Goal: Information Seeking & Learning: Check status

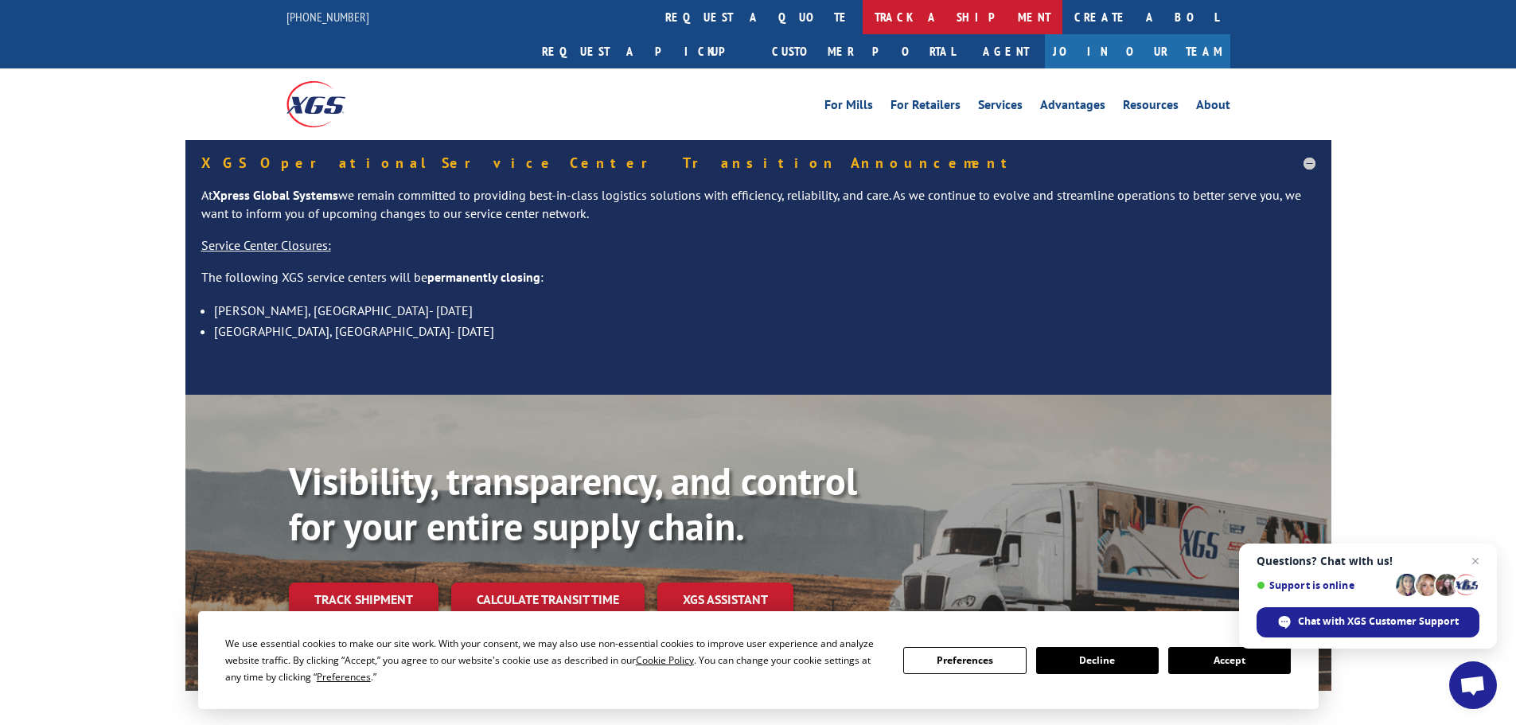
click at [863, 20] on link "track a shipment" at bounding box center [963, 17] width 200 height 34
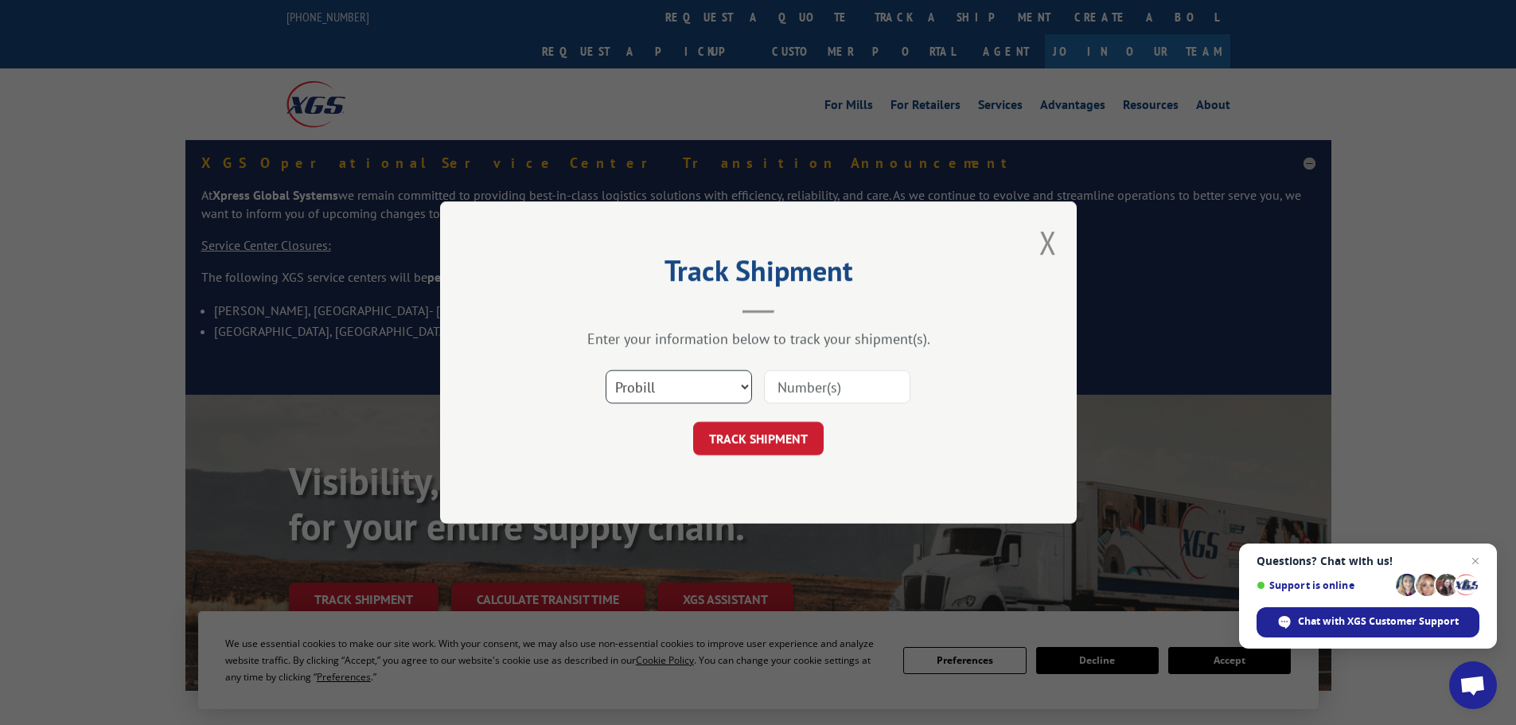
click at [740, 388] on select "Select category... Probill BOL PO" at bounding box center [679, 386] width 146 height 33
select select "bol"
click at [606, 370] on select "Select category... Probill BOL PO" at bounding box center [679, 386] width 146 height 33
click at [833, 395] on input at bounding box center [837, 386] width 146 height 33
type input "CP-029399.a"
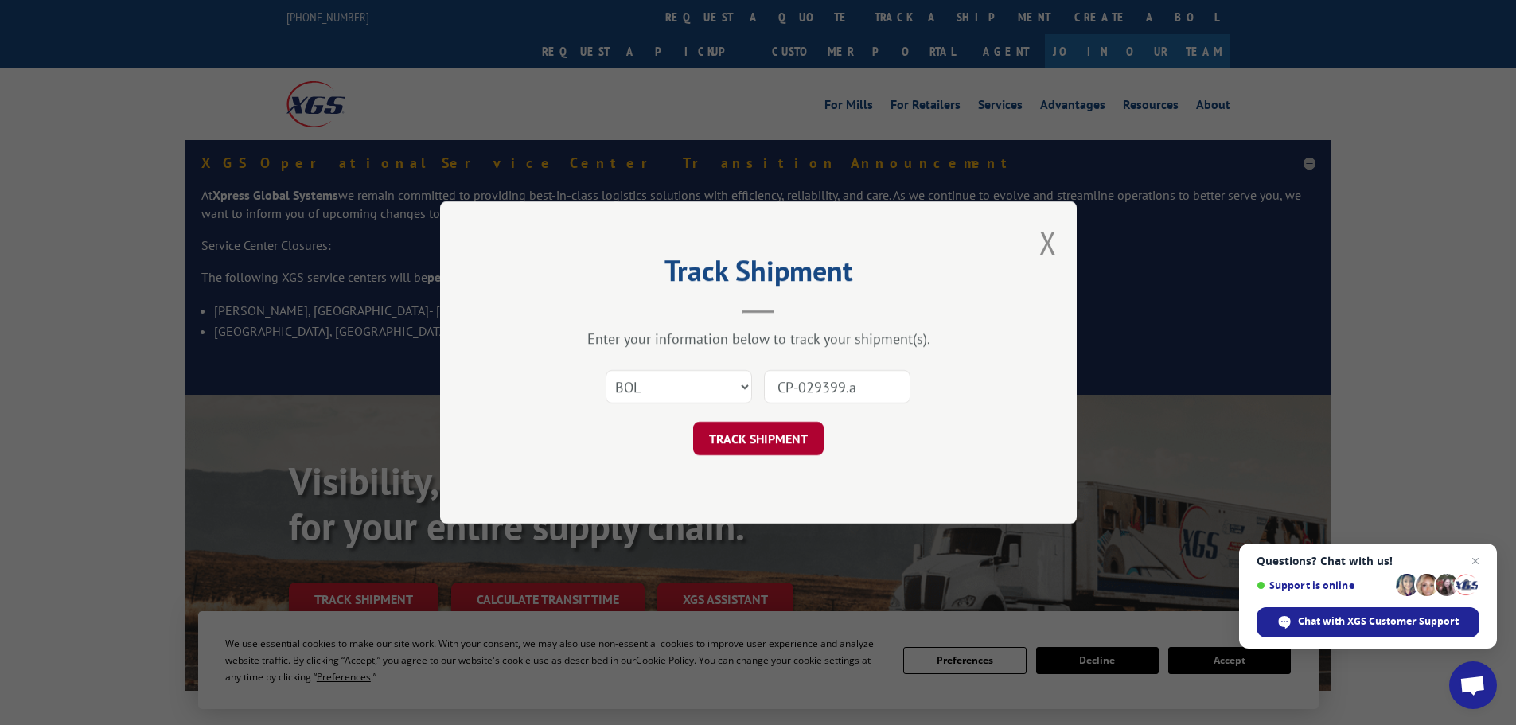
click at [750, 436] on button "TRACK SHIPMENT" at bounding box center [758, 438] width 131 height 33
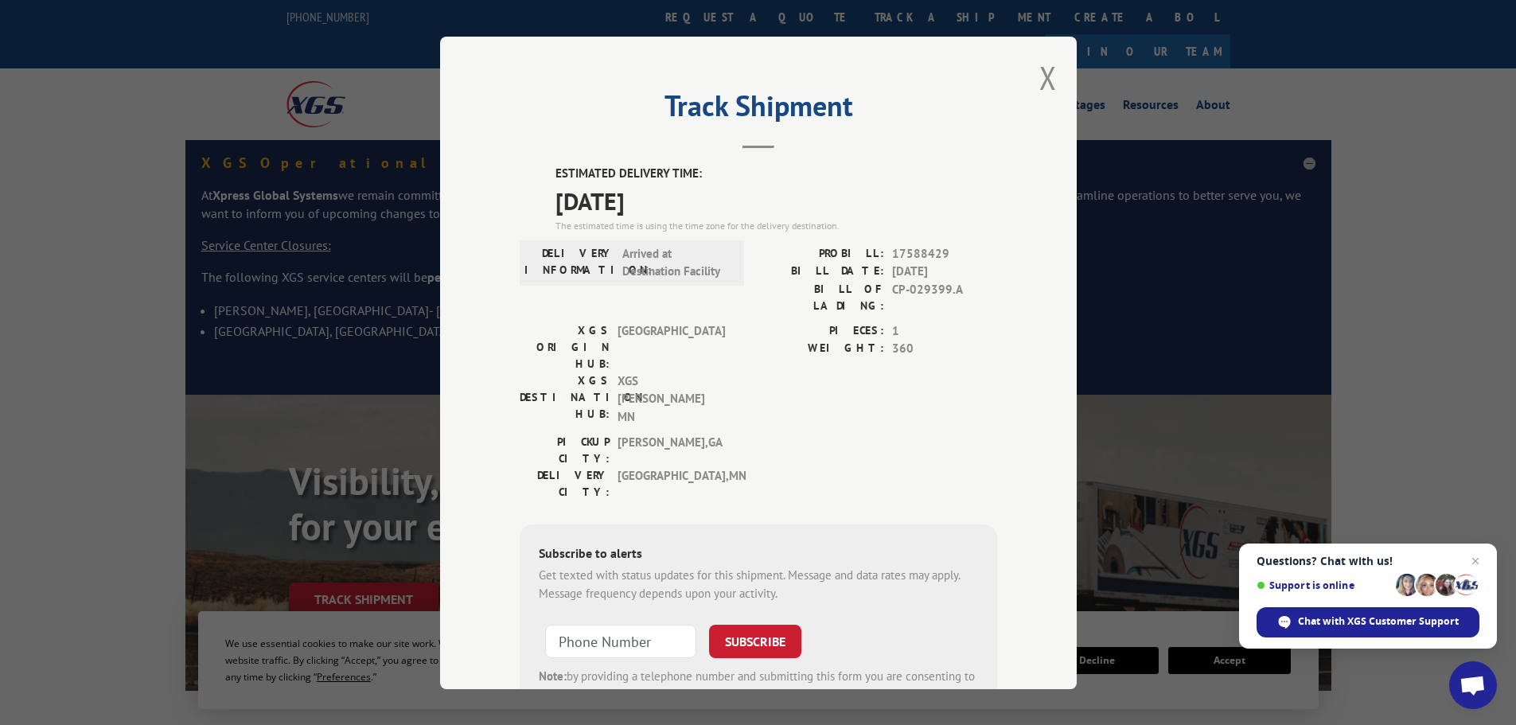
click at [744, 136] on header "Track Shipment" at bounding box center [759, 122] width 478 height 54
click at [664, 227] on div "The estimated time is using the time zone for the delivery destination." at bounding box center [777, 225] width 442 height 14
drag, startPoint x: 649, startPoint y: 275, endPoint x: 636, endPoint y: 277, distance: 13.0
click at [636, 277] on span "Arrived at Destination Facility" at bounding box center [676, 262] width 107 height 36
click at [572, 286] on div "DELIVERY INFORMATION: Arrived at Destination Facility" at bounding box center [632, 282] width 224 height 77
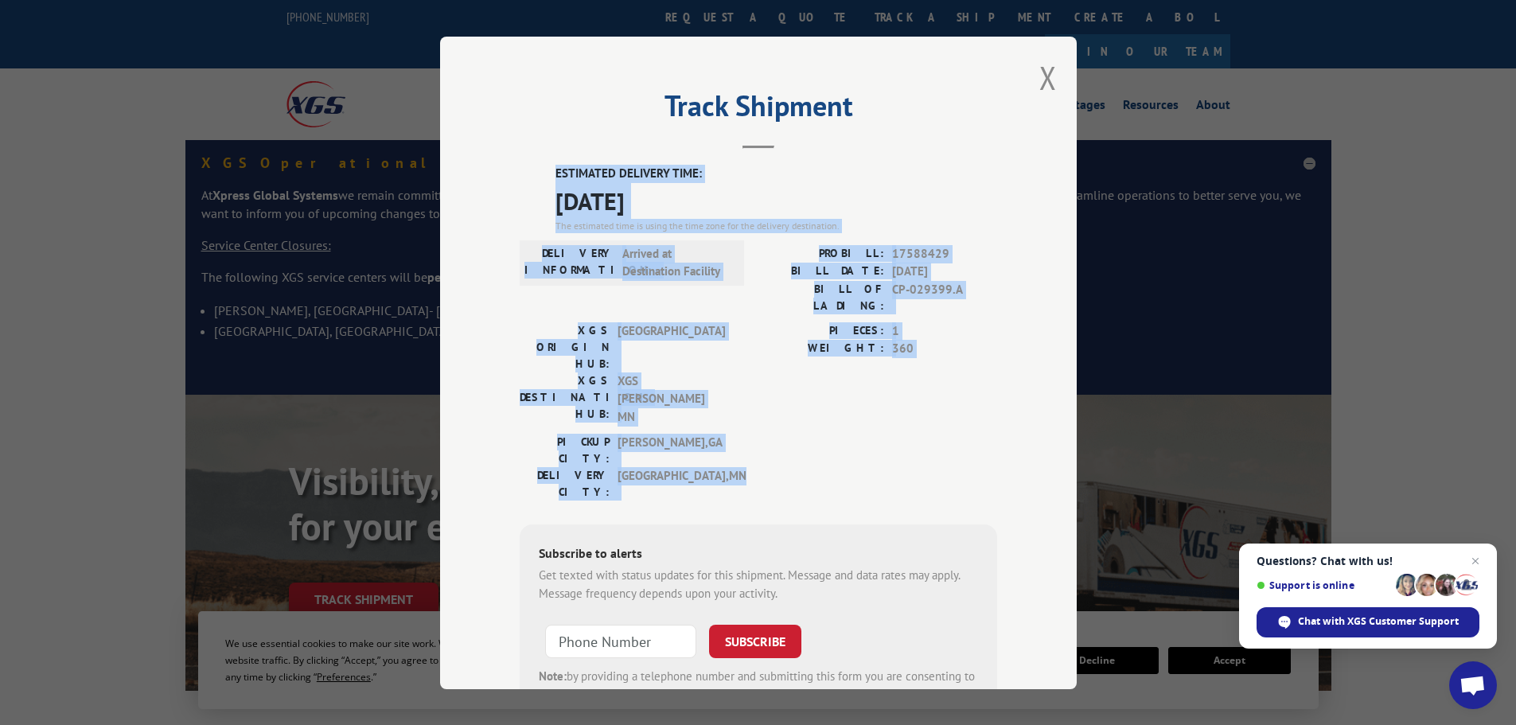
drag, startPoint x: 708, startPoint y: 391, endPoint x: 510, endPoint y: 157, distance: 306.2
click at [510, 157] on div "Track Shipment ESTIMATED DELIVERY TIME: [DATE] The estimated time is using the …" at bounding box center [758, 363] width 637 height 653
click at [508, 174] on div "Track Shipment ESTIMATED DELIVERY TIME: [DATE] The estimated time is using the …" at bounding box center [758, 363] width 637 height 653
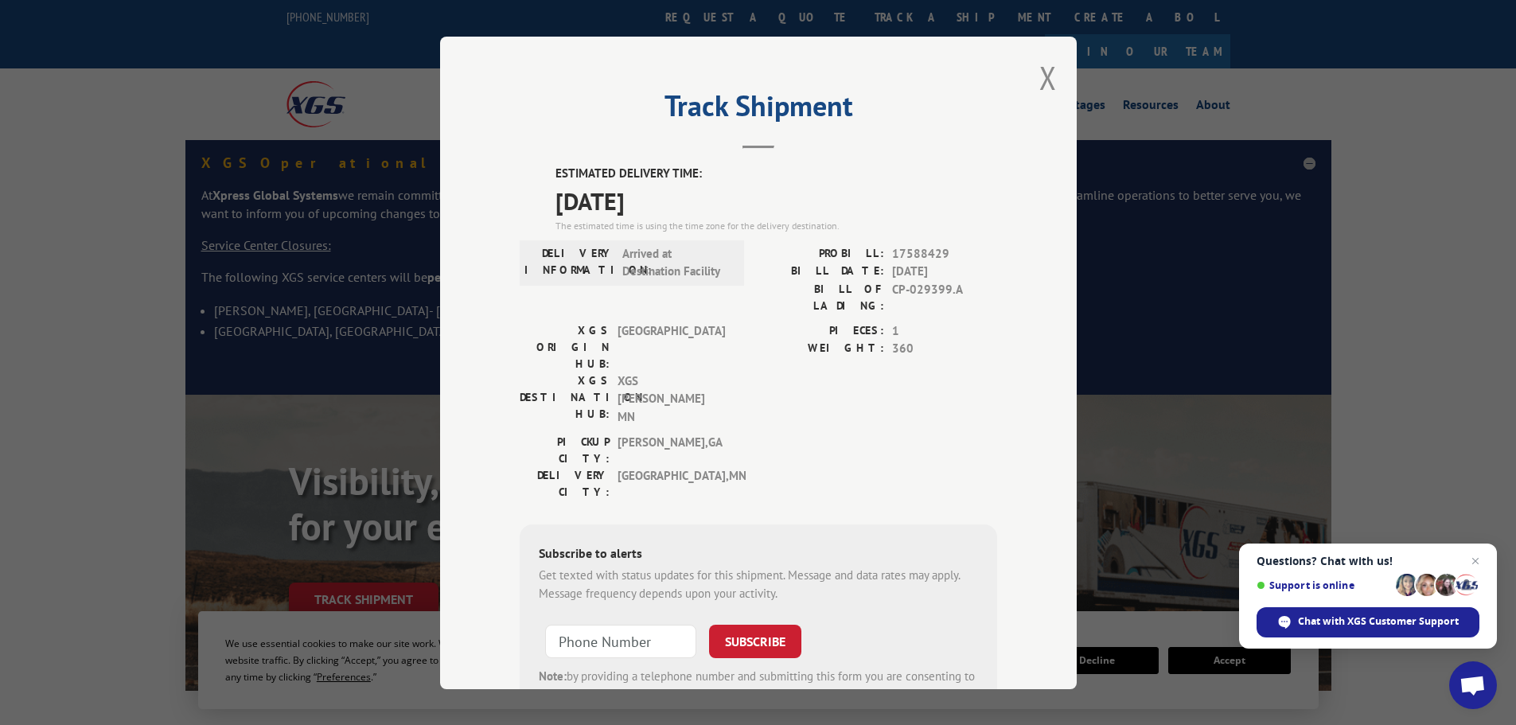
drag, startPoint x: 822, startPoint y: 420, endPoint x: 865, endPoint y: 400, distance: 47.8
click at [845, 409] on div "ESTIMATED DELIVERY TIME: [DATE] The estimated time is using the time zone for t…" at bounding box center [759, 453] width 478 height 576
click at [876, 434] on div "PICKUP CITY: [GEOGRAPHIC_DATA] , [GEOGRAPHIC_DATA]: [GEOGRAPHIC_DATA] , [GEOGRA…" at bounding box center [759, 471] width 478 height 75
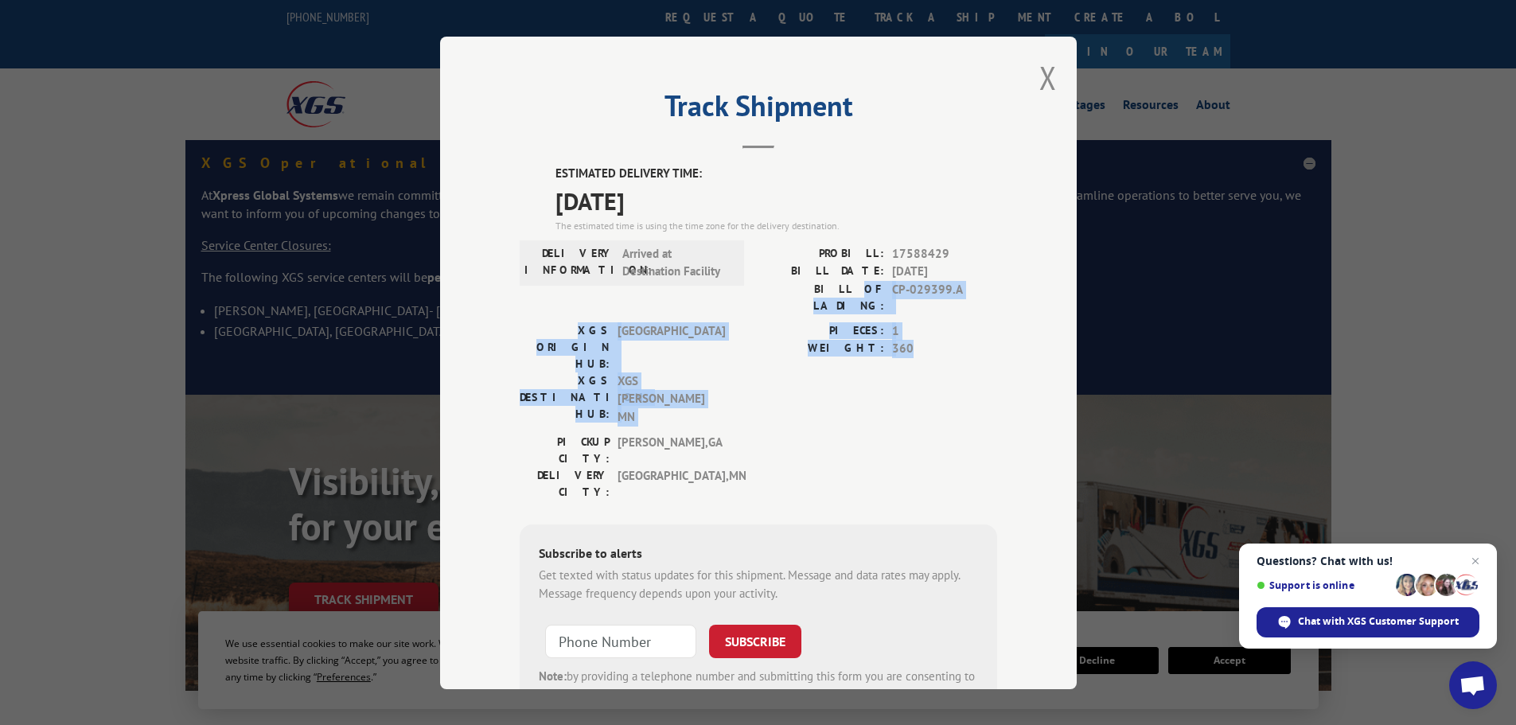
drag, startPoint x: 907, startPoint y: 334, endPoint x: 826, endPoint y: 323, distance: 81.2
click at [822, 305] on div "ESTIMATED DELIVERY TIME: [DATE] The estimated time is using the time zone for t…" at bounding box center [759, 453] width 478 height 576
drag, startPoint x: 829, startPoint y: 353, endPoint x: 834, endPoint y: 387, distance: 33.9
click at [829, 354] on div "PIECES: 1 WEIGHT: 360" at bounding box center [878, 378] width 239 height 112
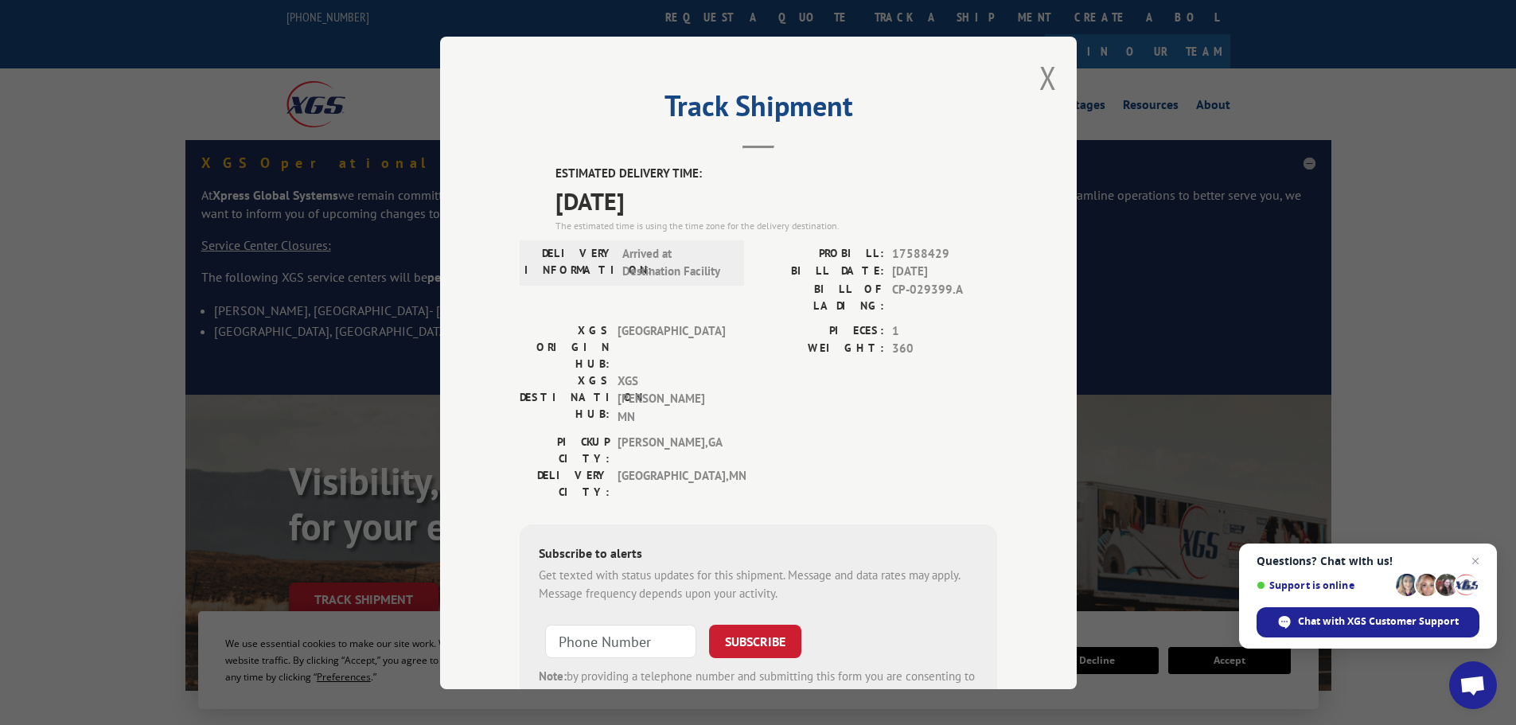
click at [771, 412] on div "ESTIMATED DELIVERY TIME: [DATE] The estimated time is using the time zone for t…" at bounding box center [759, 453] width 478 height 576
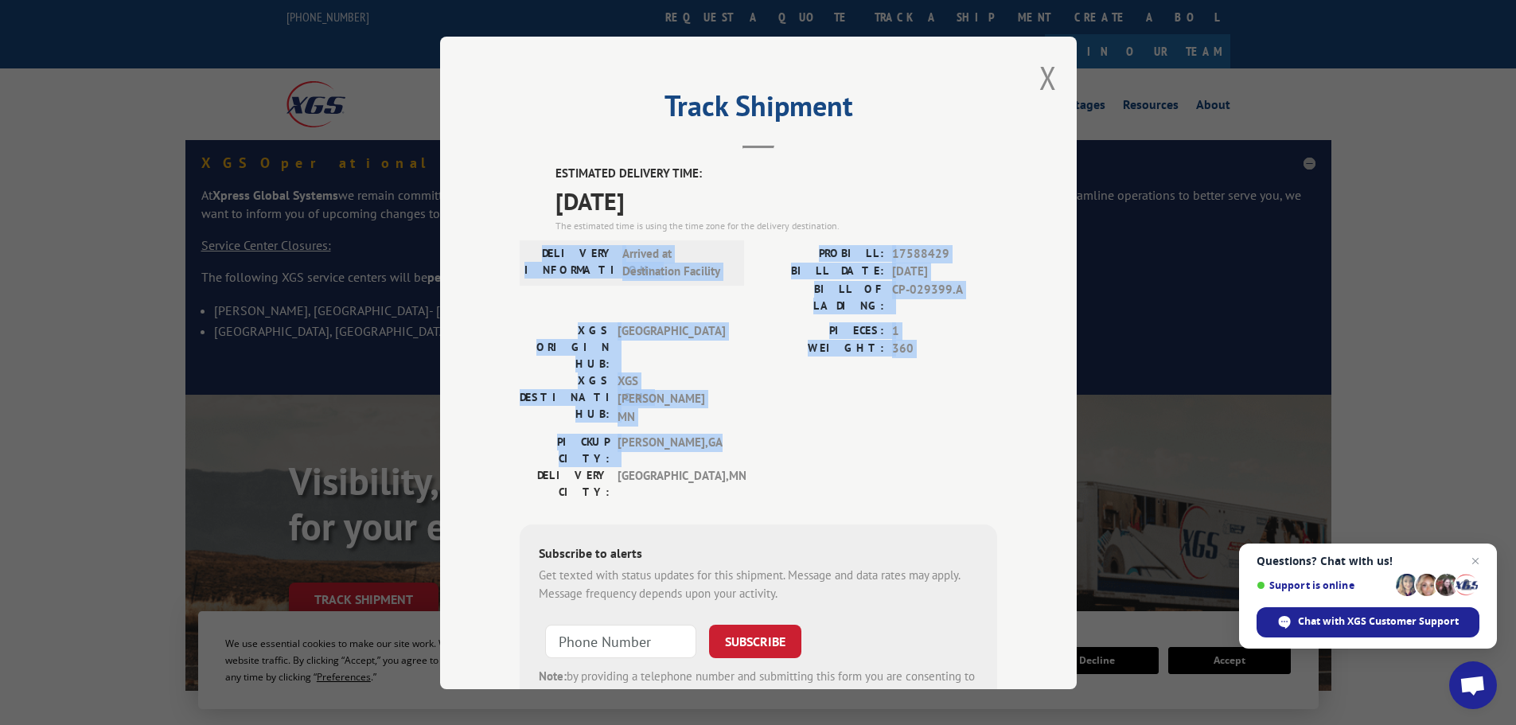
drag, startPoint x: 724, startPoint y: 383, endPoint x: 685, endPoint y: 379, distance: 39.2
click at [538, 241] on div "ESTIMATED DELIVERY TIME: [DATE] The estimated time is using the time zone for t…" at bounding box center [759, 453] width 478 height 576
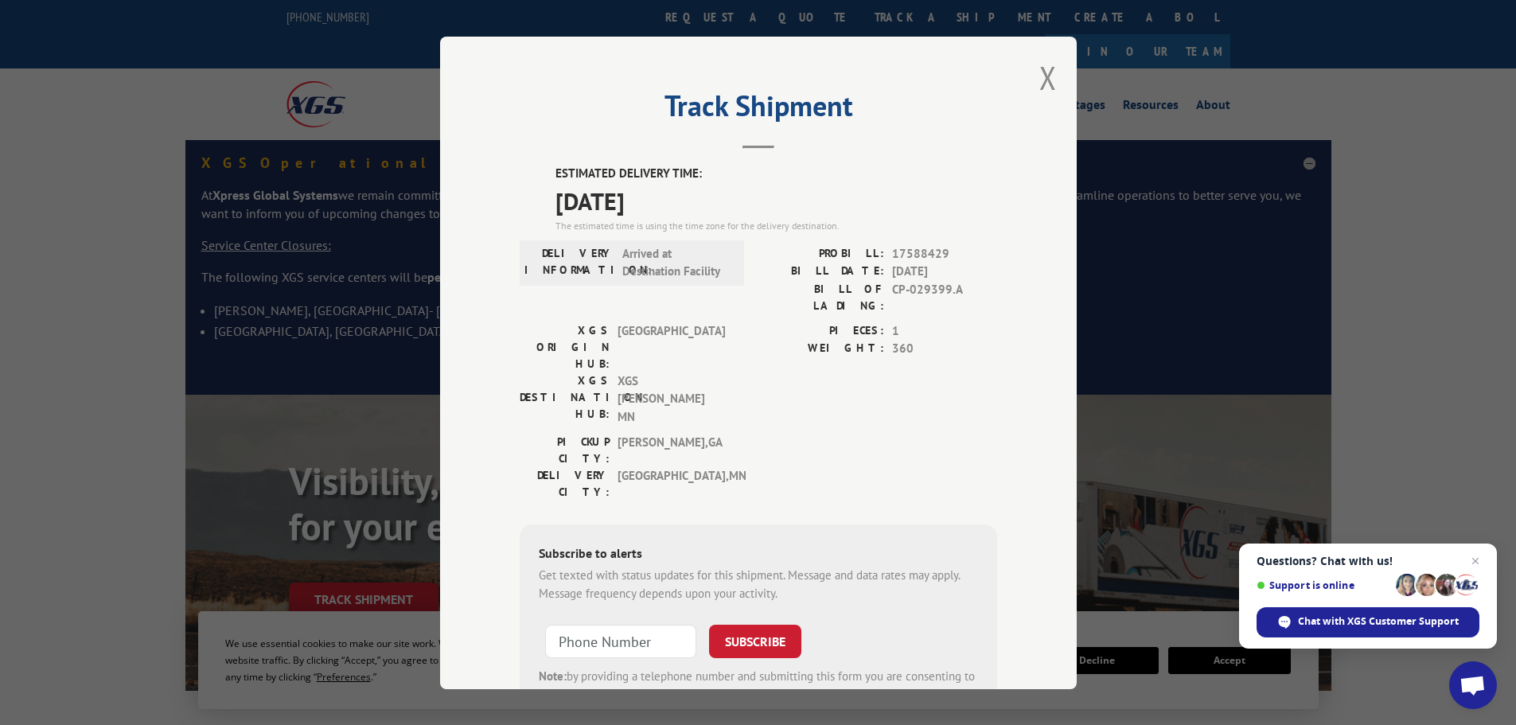
click at [709, 467] on span "[GEOGRAPHIC_DATA] , [GEOGRAPHIC_DATA]" at bounding box center [671, 483] width 107 height 33
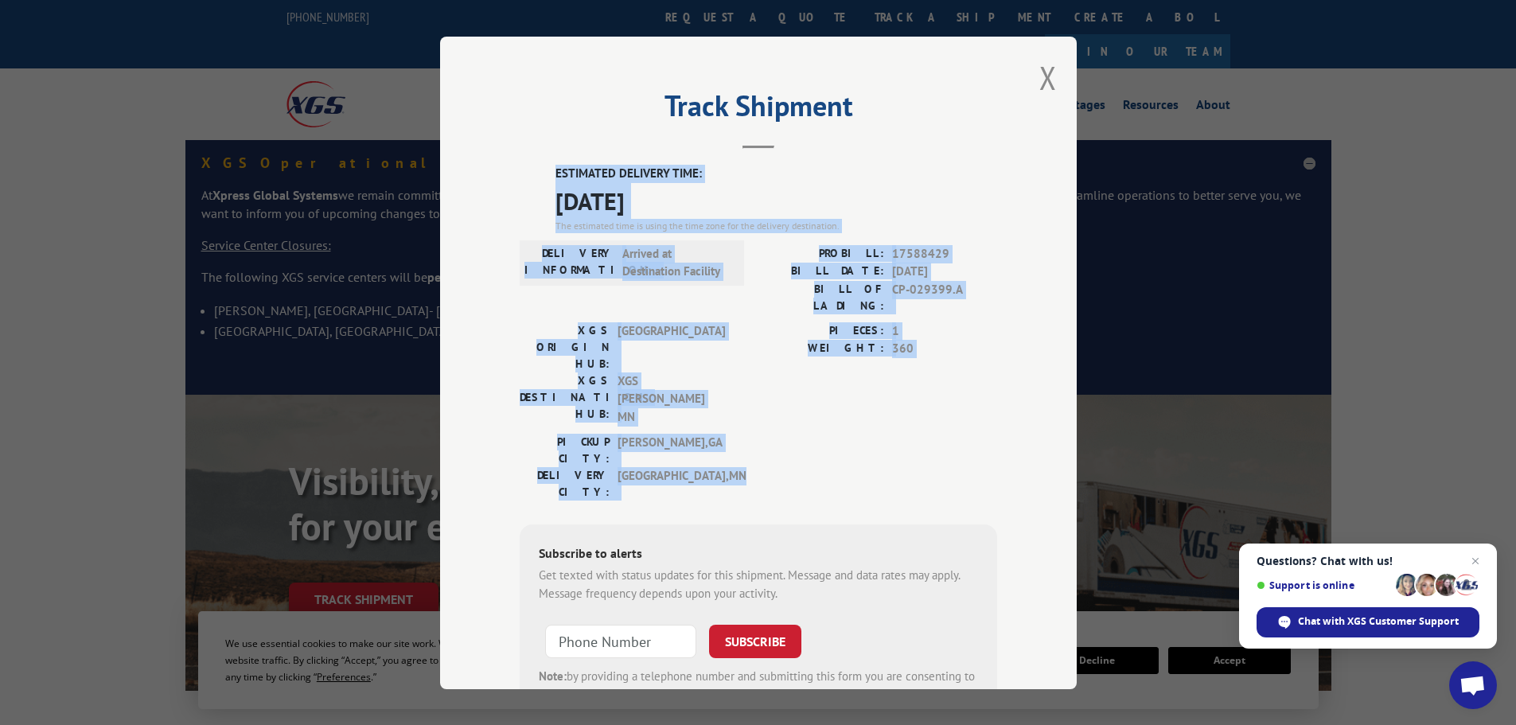
drag, startPoint x: 726, startPoint y: 399, endPoint x: 481, endPoint y: 158, distance: 343.9
click at [480, 158] on div "Track Shipment ESTIMATED DELIVERY TIME: [DATE] The estimated time is using the …" at bounding box center [758, 363] width 637 height 653
click at [482, 157] on div "Track Shipment ESTIMATED DELIVERY TIME: [DATE] The estimated time is using the …" at bounding box center [758, 363] width 637 height 653
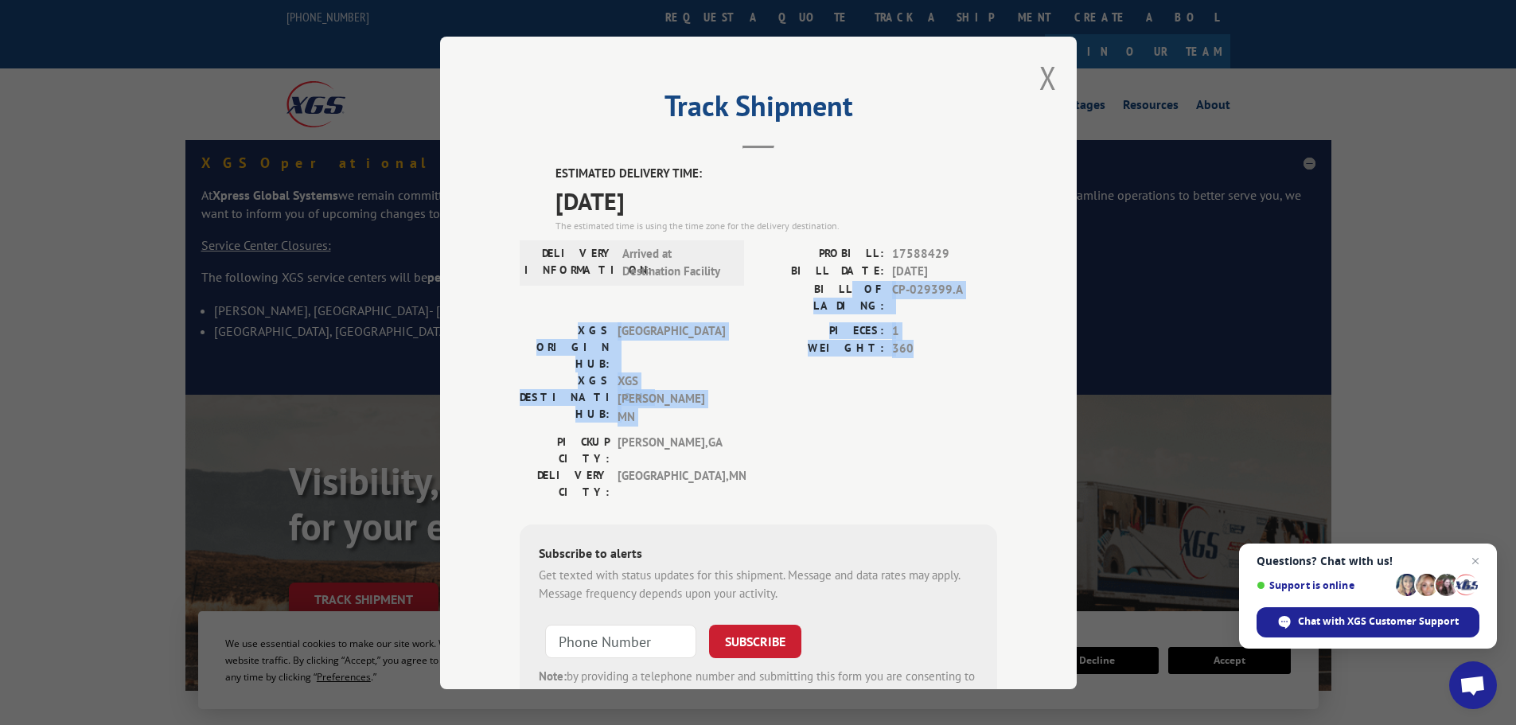
drag, startPoint x: 922, startPoint y: 338, endPoint x: 819, endPoint y: 297, distance: 110.7
click at [819, 297] on div "ESTIMATED DELIVERY TIME: [DATE] The estimated time is using the time zone for t…" at bounding box center [759, 453] width 478 height 576
click at [820, 363] on div "PIECES: 1 WEIGHT: 360" at bounding box center [878, 378] width 239 height 112
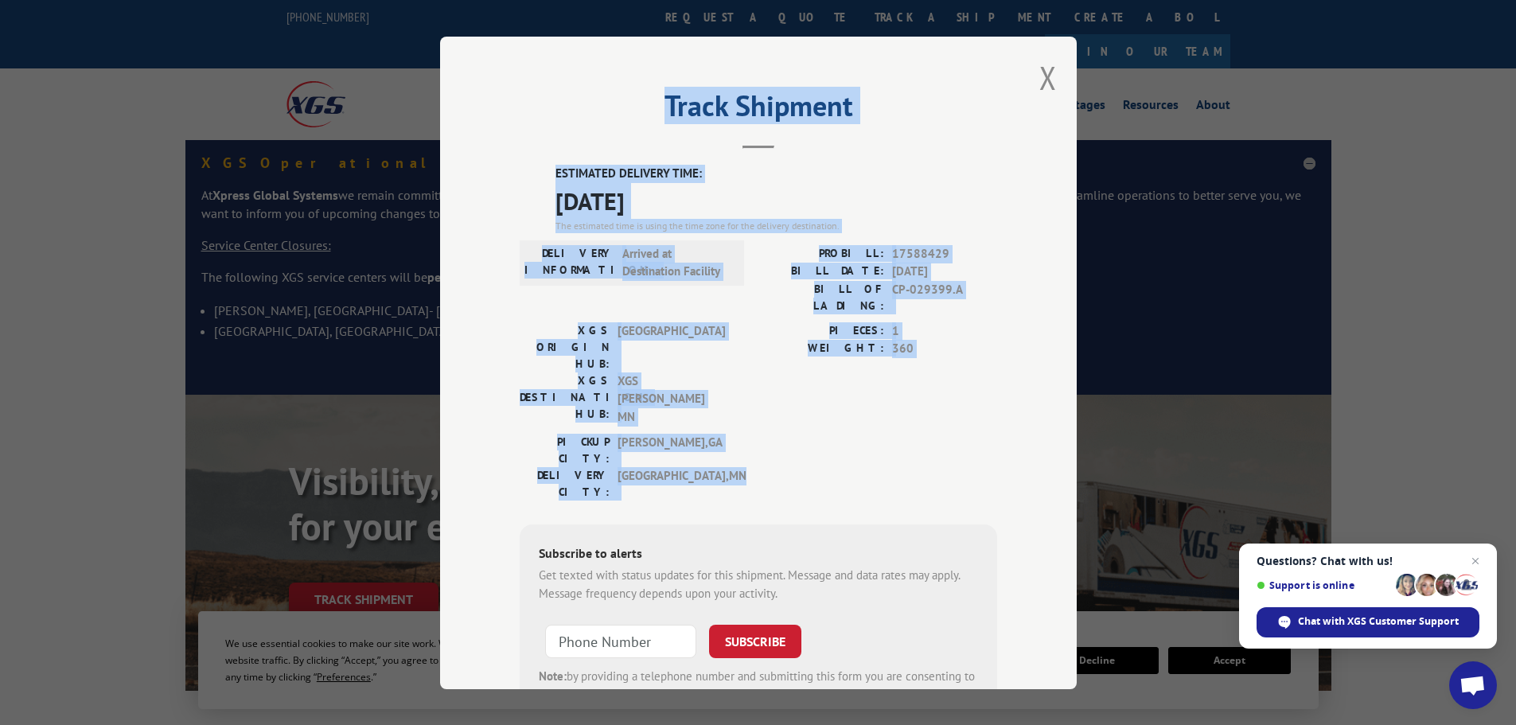
drag, startPoint x: 723, startPoint y: 388, endPoint x: 484, endPoint y: 129, distance: 352.1
click at [440, 142] on div "Track Shipment ESTIMATED DELIVERY TIME: [DATE] The estimated time is using the …" at bounding box center [758, 363] width 637 height 653
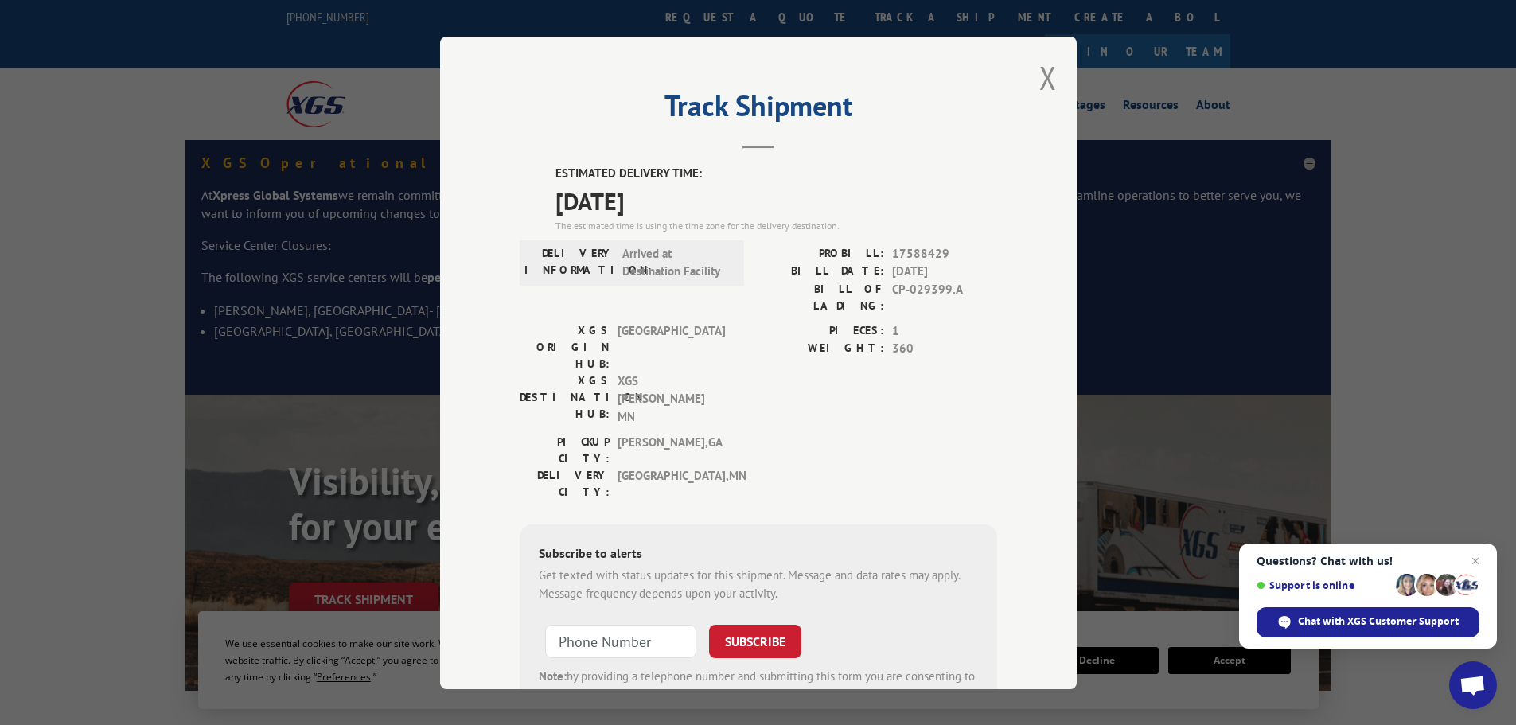
drag, startPoint x: 497, startPoint y: 108, endPoint x: 677, endPoint y: 60, distance: 186.3
click at [498, 107] on div "Track Shipment ESTIMATED DELIVERY TIME: [DATE] The estimated time is using the …" at bounding box center [758, 363] width 637 height 653
